Goal: Find specific page/section: Find specific page/section

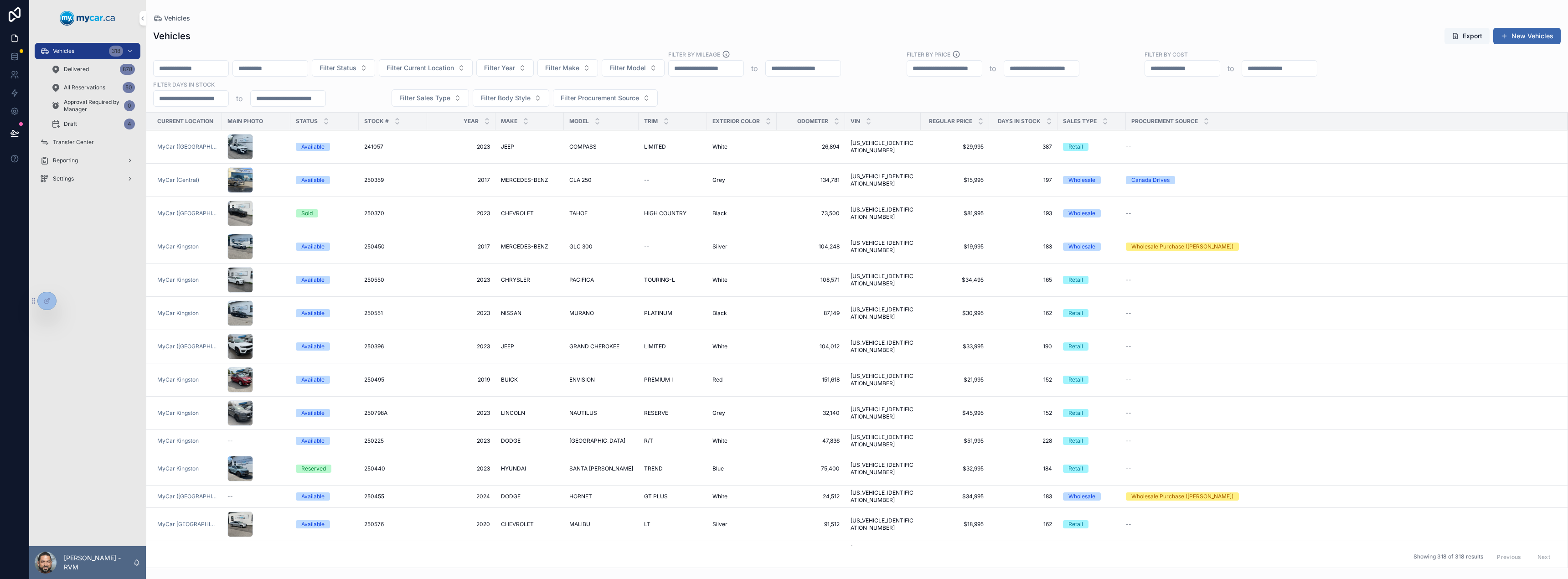
click at [75, 181] on div "Settings" at bounding box center [87, 179] width 95 height 15
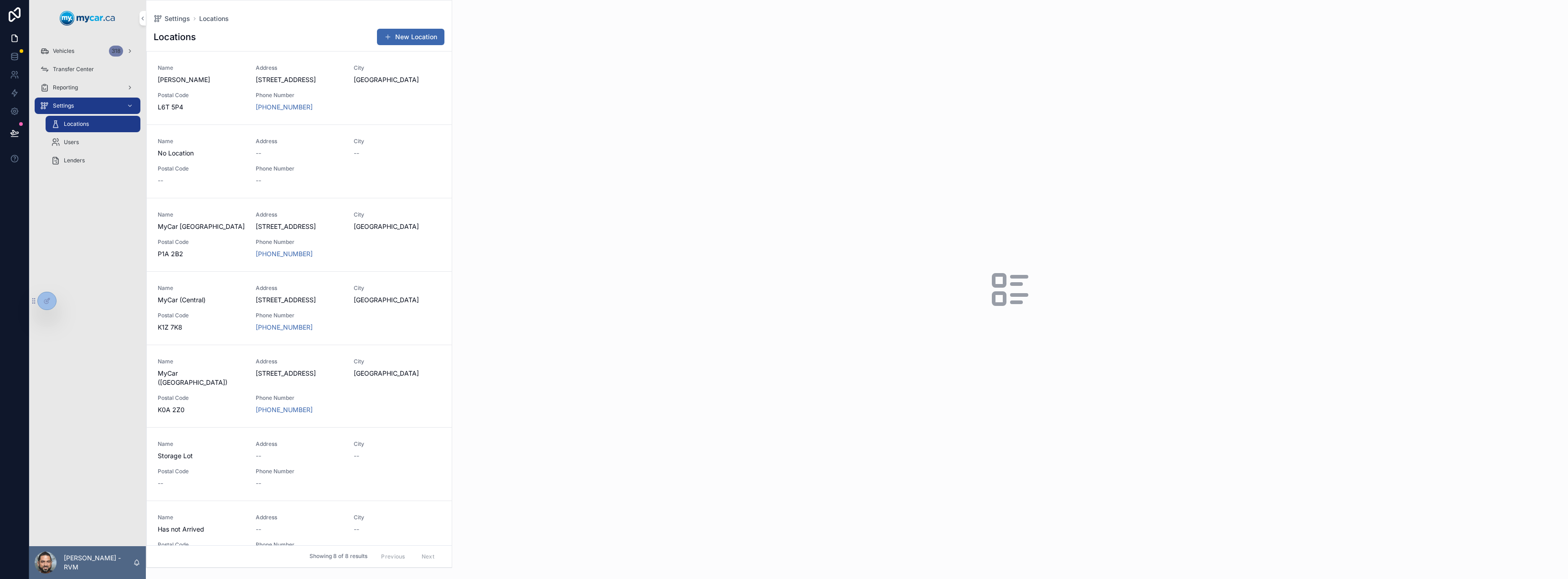
click at [77, 71] on span "Transfer Center" at bounding box center [73, 69] width 41 height 7
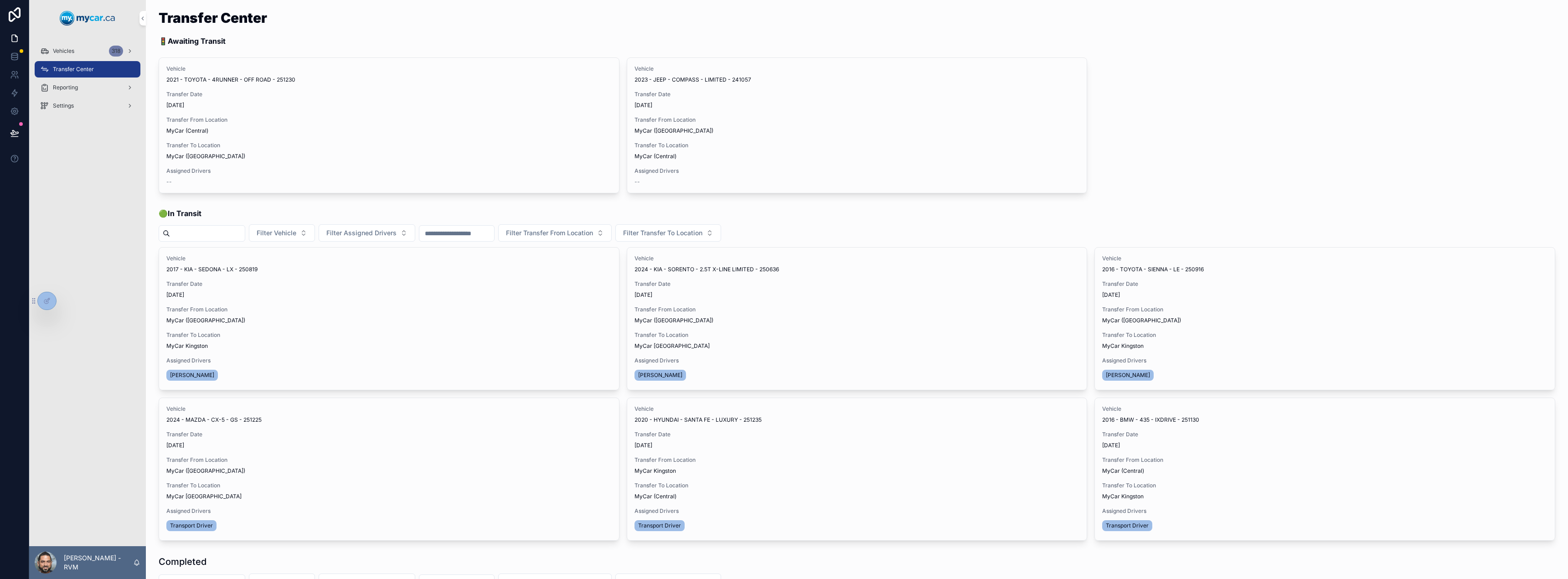
scroll to position [4, 0]
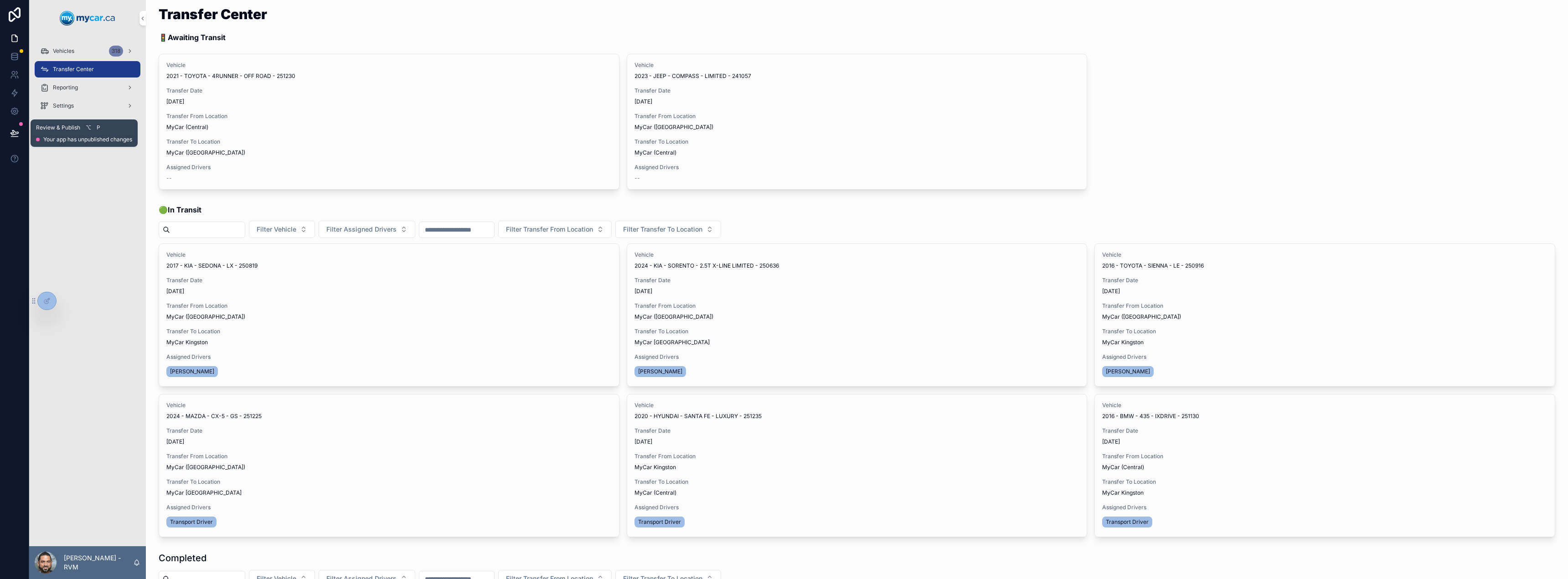
click at [15, 134] on icon at bounding box center [14, 133] width 7 height 4
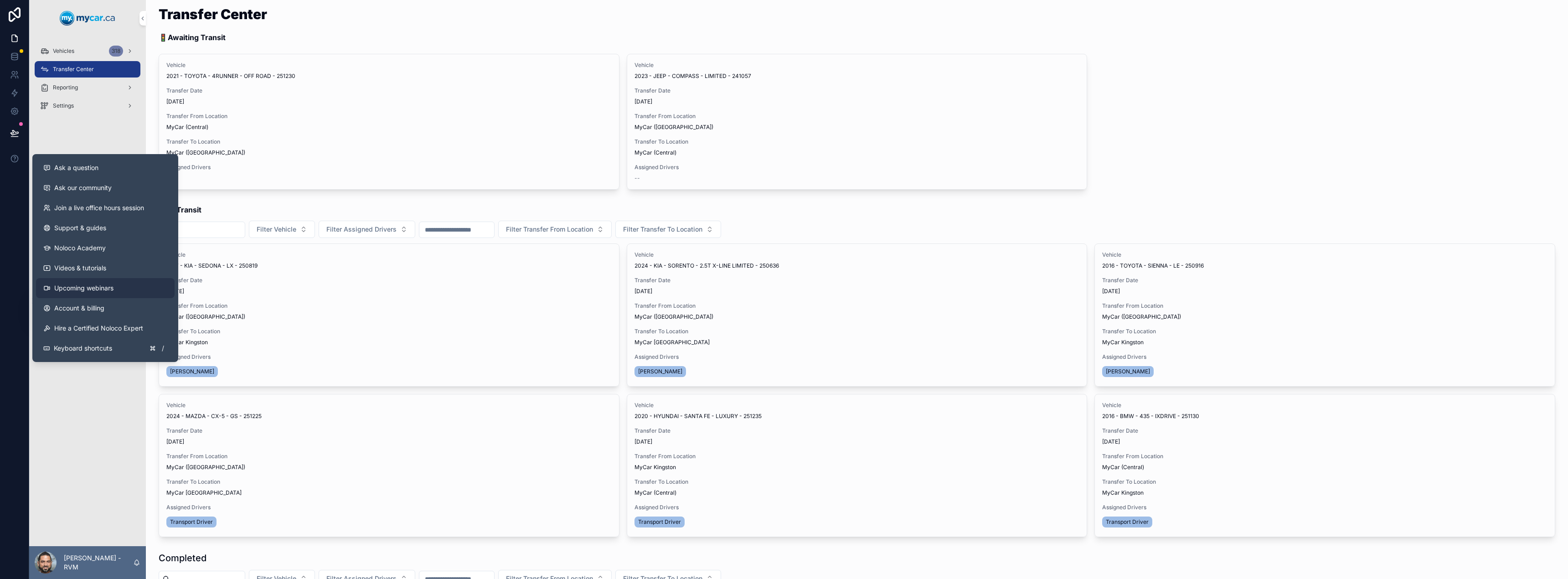
click at [92, 289] on span "Upcoming webinars" at bounding box center [84, 288] width 59 height 9
